Goal: Transaction & Acquisition: Purchase product/service

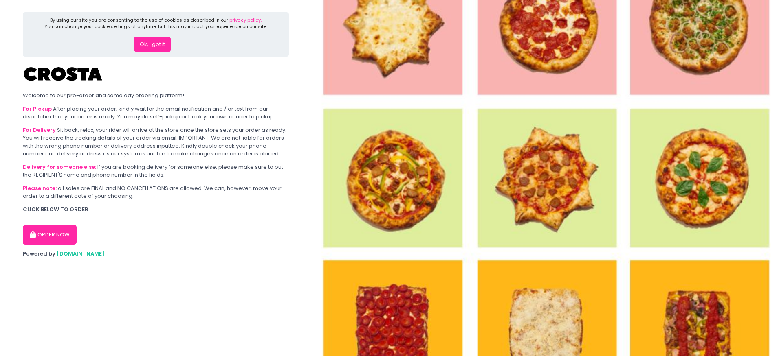
click at [56, 233] on button "ORDER NOW" at bounding box center [50, 235] width 54 height 20
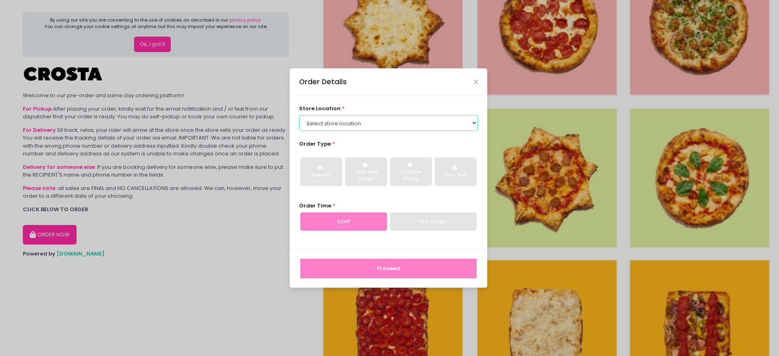
click at [320, 127] on select "Select store location [PERSON_NAME] Pizza - [PERSON_NAME] Pizza - [GEOGRAPHIC_D…" at bounding box center [388, 122] width 179 height 15
select select "5fabb2e53664a8677beaeb89"
click at [299, 115] on select "Select store location [PERSON_NAME] Pizza - [PERSON_NAME] Pizza - [GEOGRAPHIC_D…" at bounding box center [388, 122] width 179 height 15
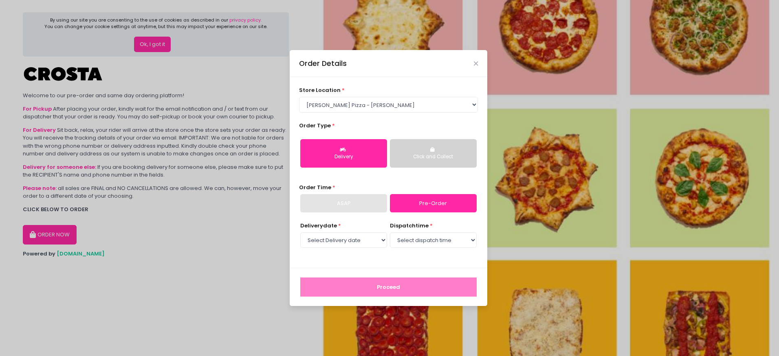
click at [365, 154] on div "Delivery" at bounding box center [343, 157] width 75 height 7
click at [365, 208] on div "ASAP" at bounding box center [343, 203] width 87 height 19
click at [349, 236] on select "Select Delivery date [DATE] [DATE] [DATE] [DATE] [DATE] [DATE]" at bounding box center [343, 240] width 87 height 15
select select "[DATE]"
click at [300, 233] on select "Select Delivery date [DATE] [DATE] [DATE] [DATE] [DATE] [DATE]" at bounding box center [343, 240] width 87 height 15
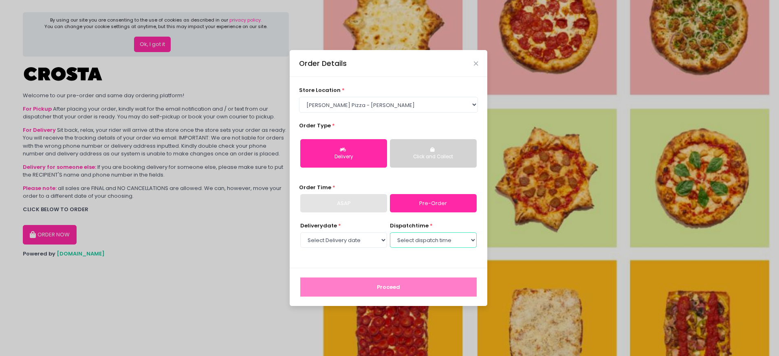
click at [427, 241] on select "Select dispatch time 12:30 PM - 01:00 PM 01:00 PM - 01:30 PM 01:30 PM - 02:00 P…" at bounding box center [433, 240] width 87 height 15
